Goal: Check status

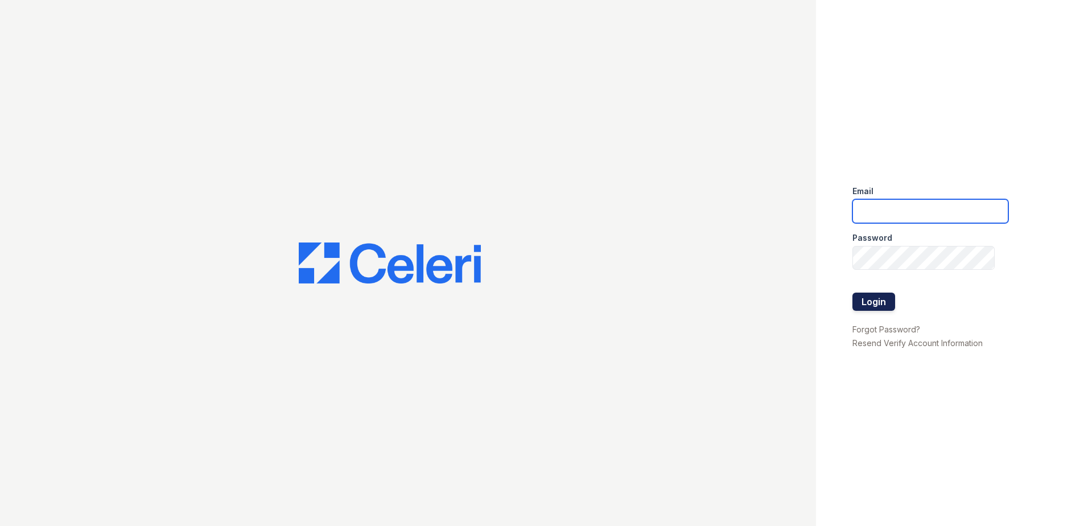
type input "[EMAIL_ADDRESS][DOMAIN_NAME]"
click at [885, 301] on button "Login" at bounding box center [874, 302] width 43 height 18
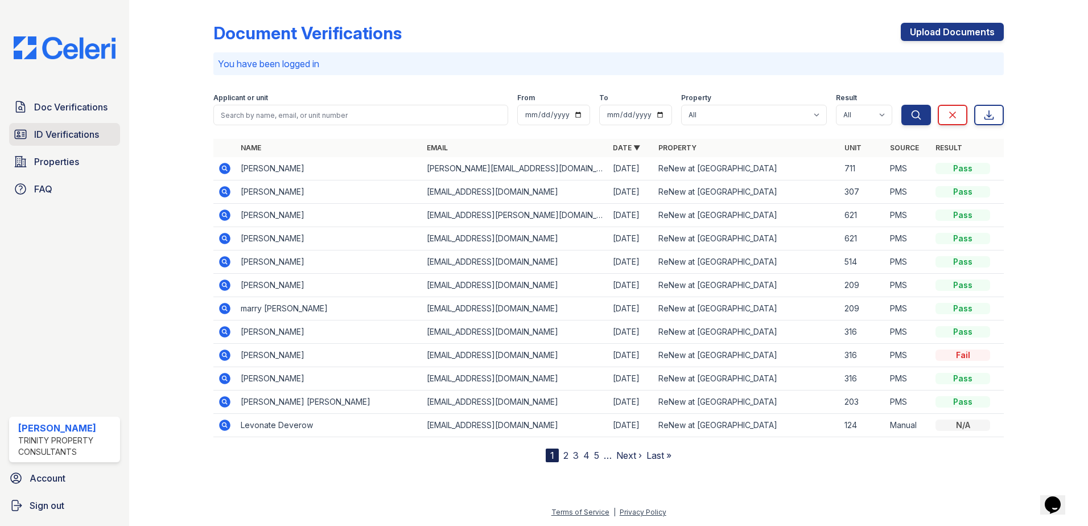
click at [61, 133] on span "ID Verifications" at bounding box center [66, 135] width 65 height 14
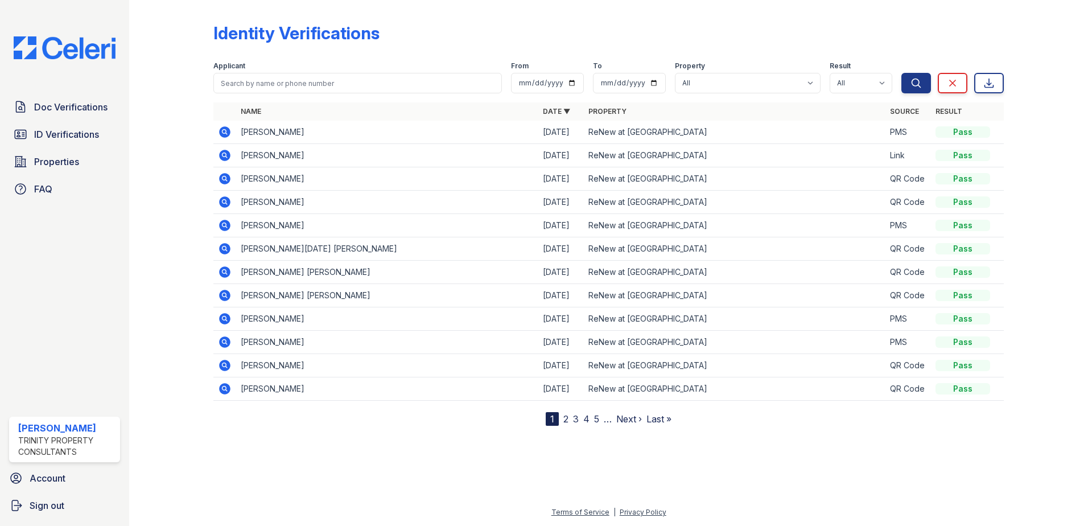
click at [221, 251] on icon at bounding box center [224, 248] width 11 height 11
